Goal: Navigation & Orientation: Go to known website

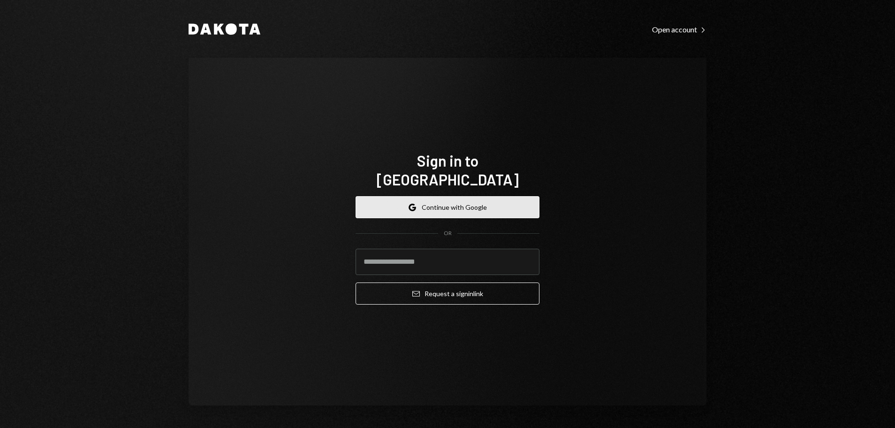
click at [505, 205] on button "Google Continue with Google" at bounding box center [448, 207] width 184 height 22
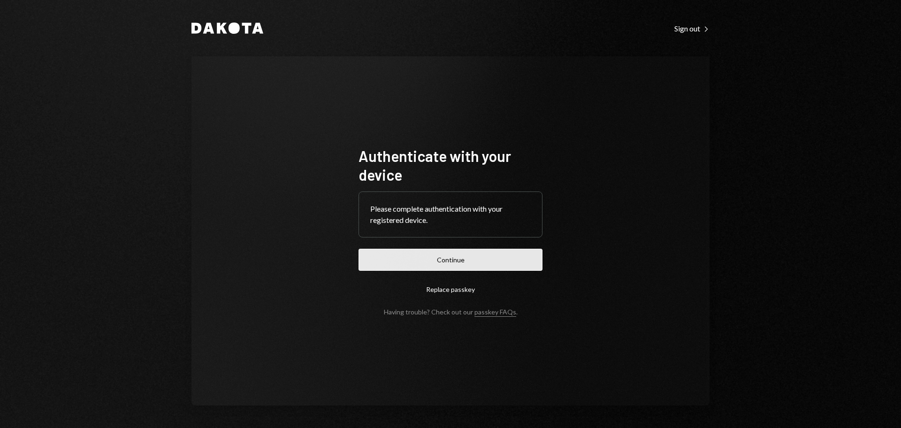
click at [498, 263] on button "Continue" at bounding box center [450, 260] width 184 height 22
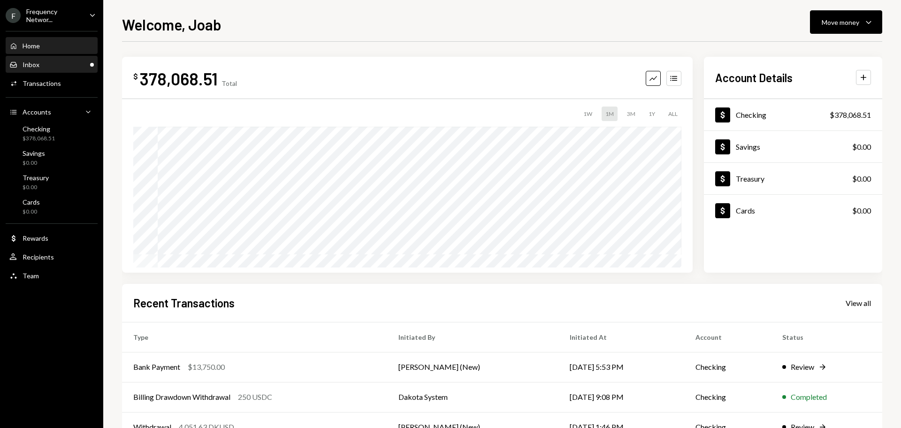
click at [61, 72] on div "Inbox Inbox" at bounding box center [51, 65] width 84 height 16
